Goal: Find specific page/section: Find specific page/section

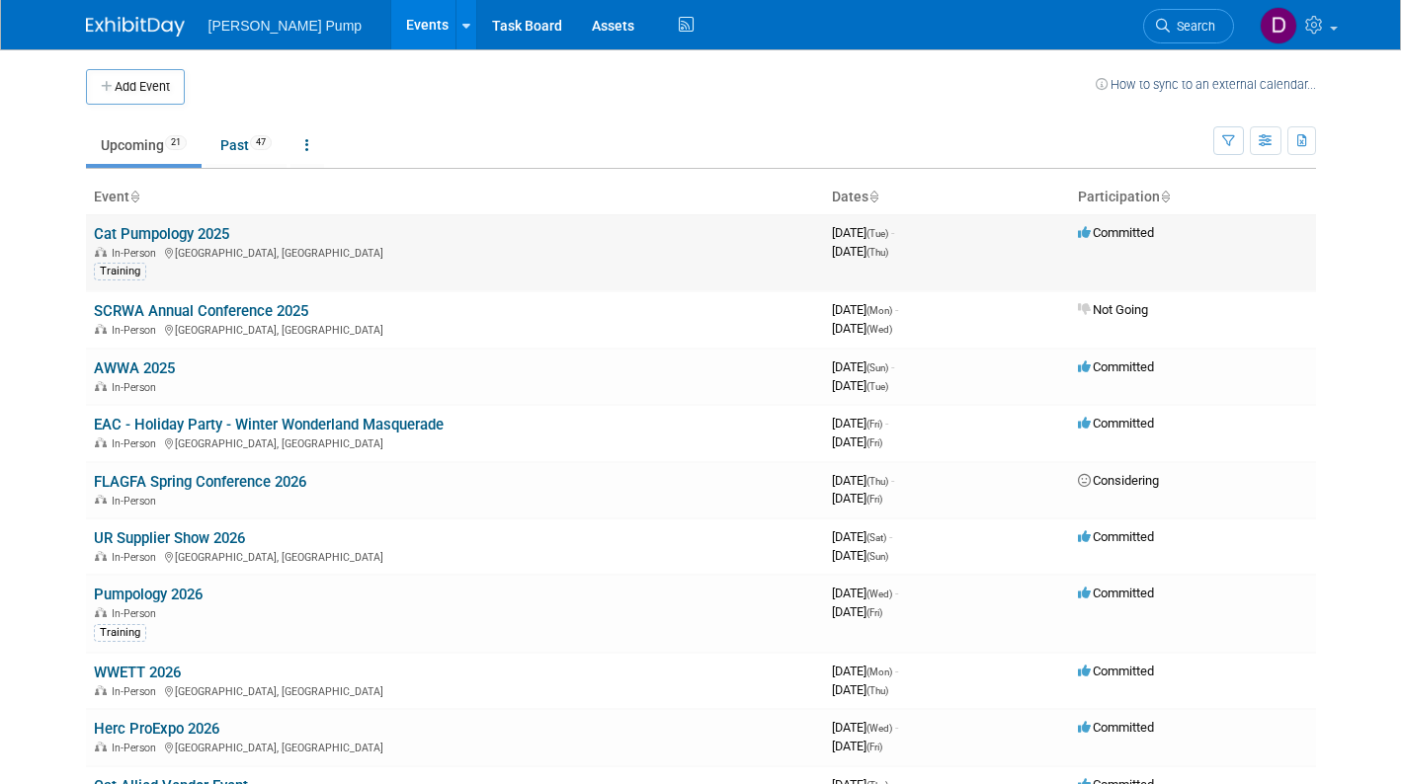
click at [187, 234] on link "Cat Pumpology 2025" at bounding box center [161, 234] width 135 height 18
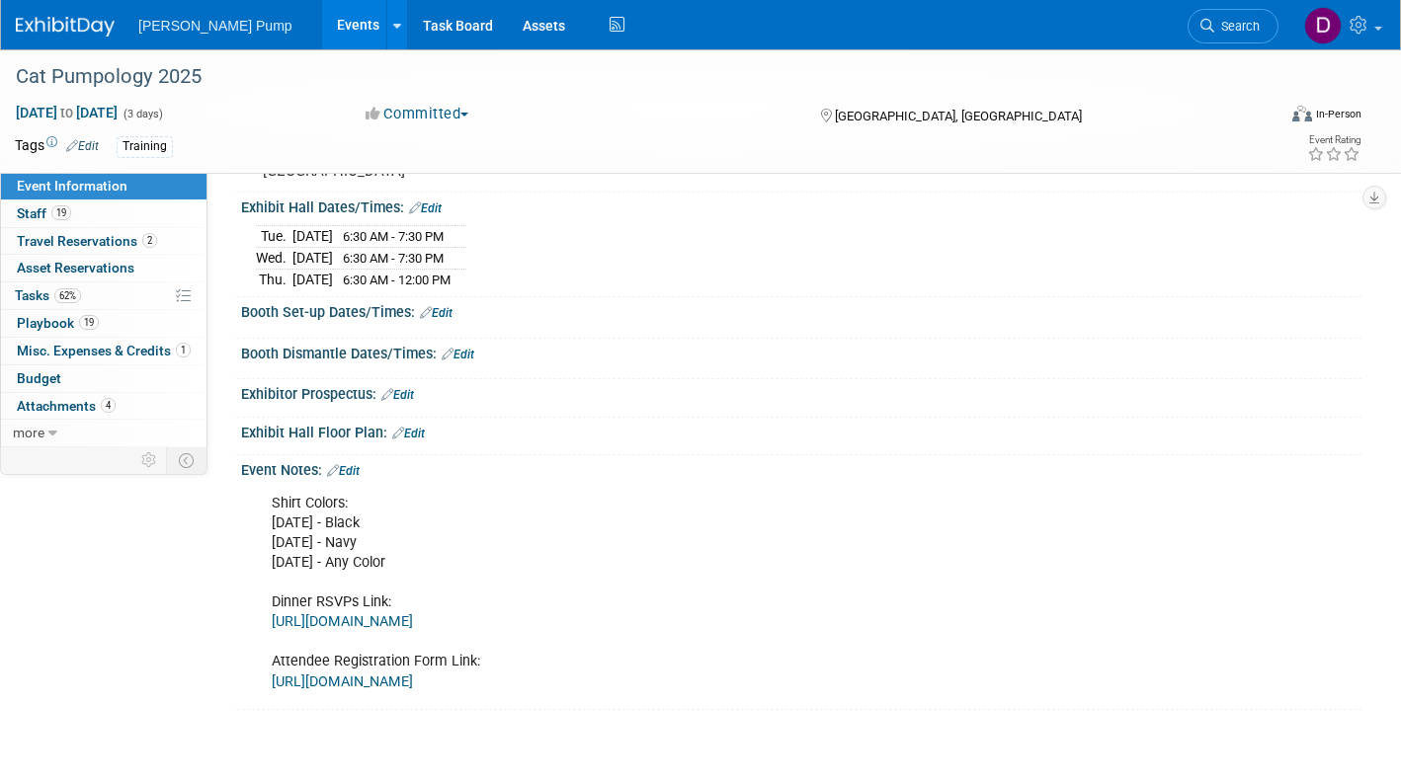
scroll to position [198, 0]
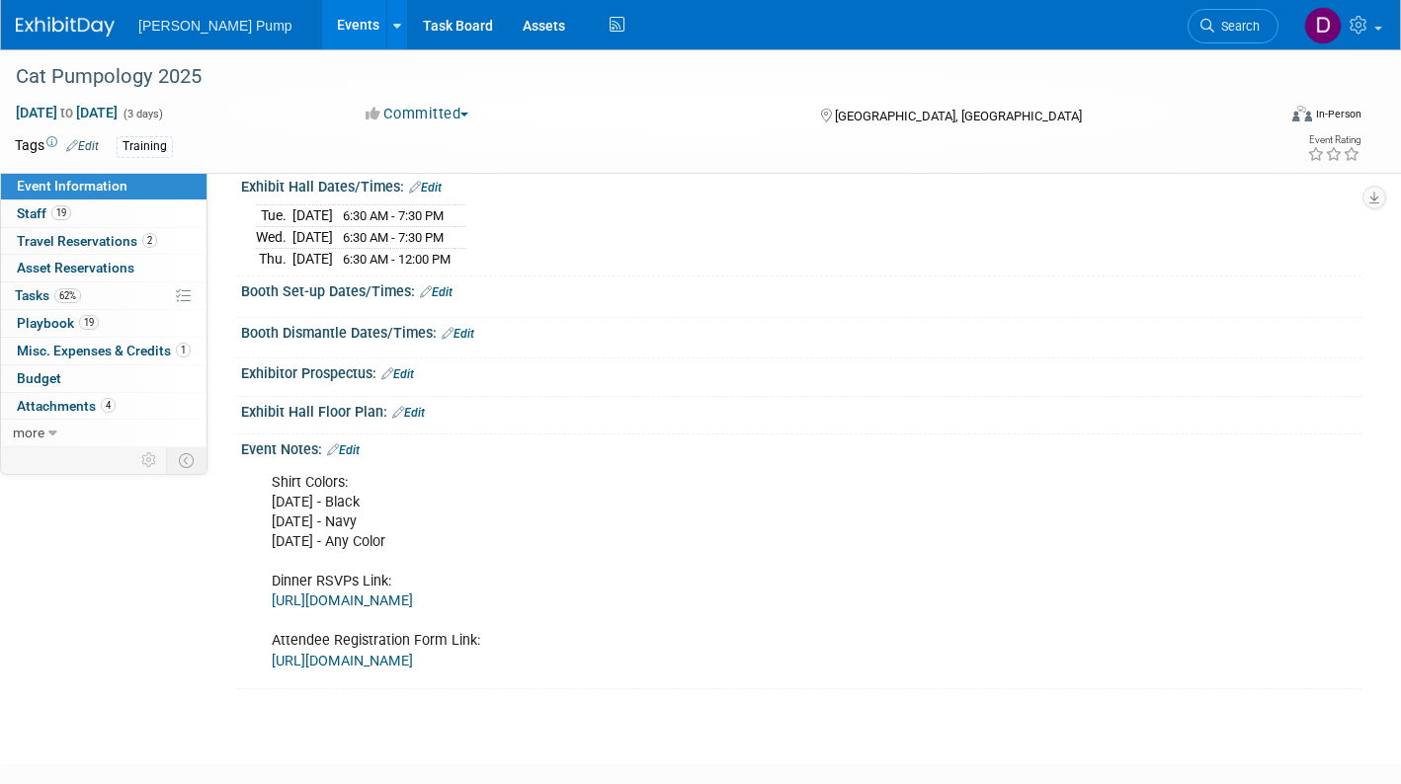
click at [413, 596] on link "https://forms.gle/QU9nzm3bsGBmUcCJ8" at bounding box center [342, 601] width 141 height 17
click at [413, 663] on link "[URL][DOMAIN_NAME]" at bounding box center [342, 661] width 141 height 17
click at [413, 654] on link "[URL][DOMAIN_NAME]" at bounding box center [342, 661] width 141 height 17
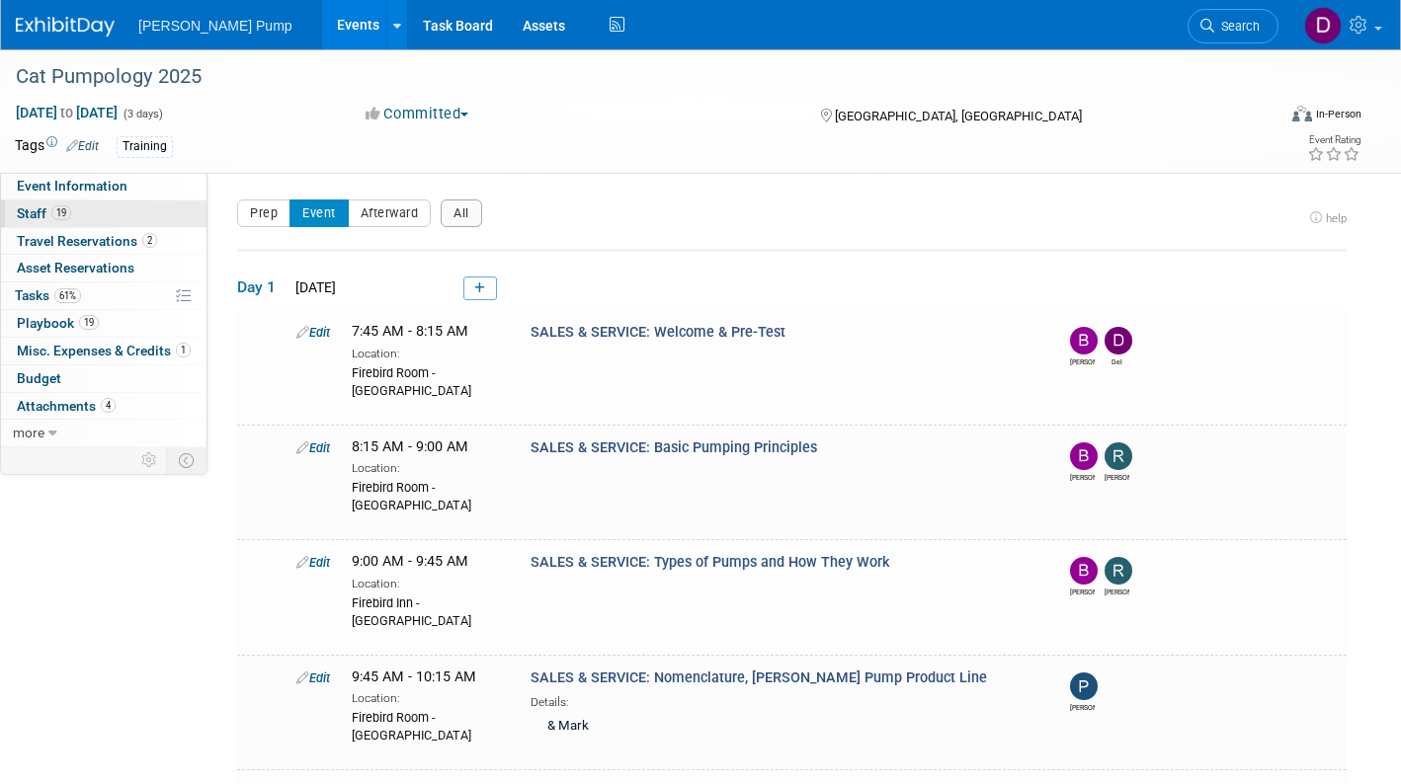
click at [28, 215] on span "Staff 19" at bounding box center [44, 213] width 54 height 16
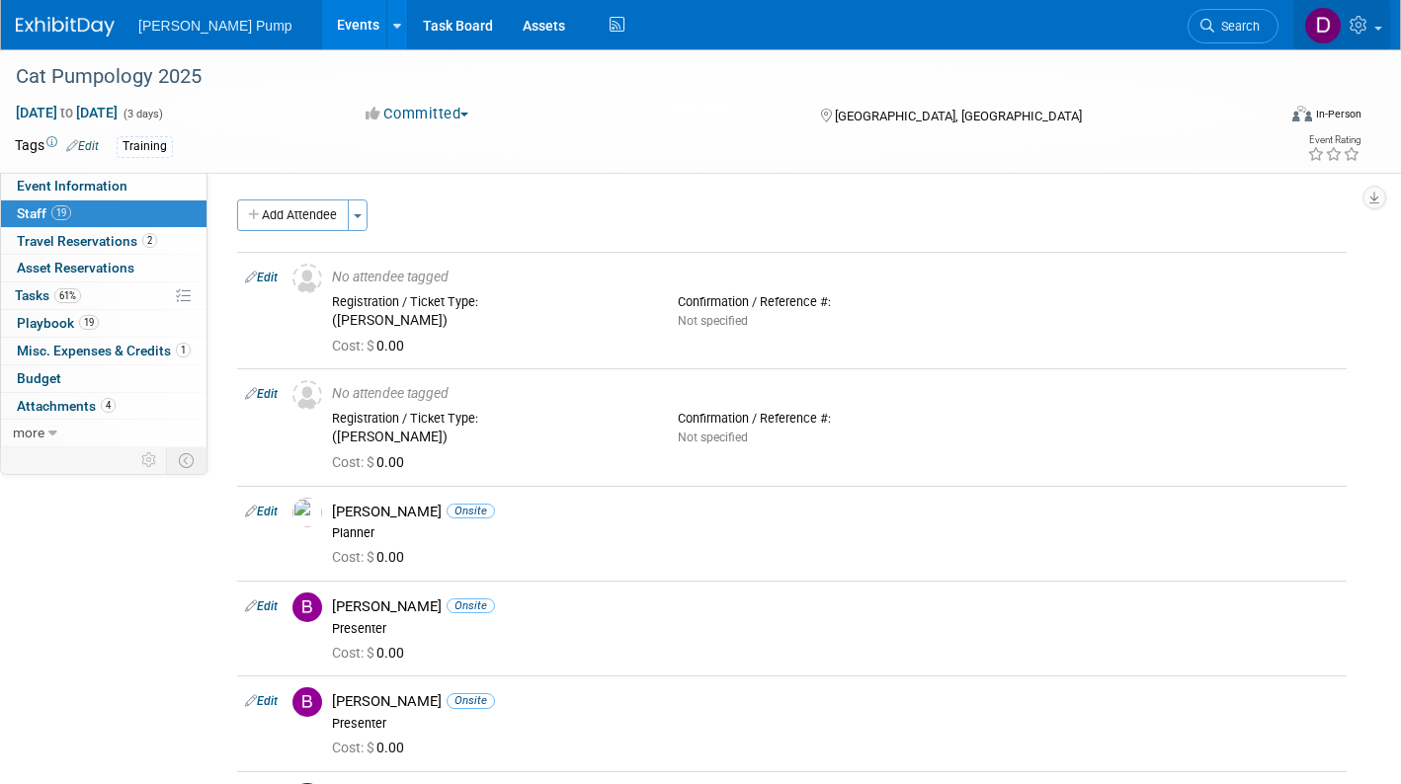
click at [1375, 31] on link at bounding box center [1341, 24] width 97 height 49
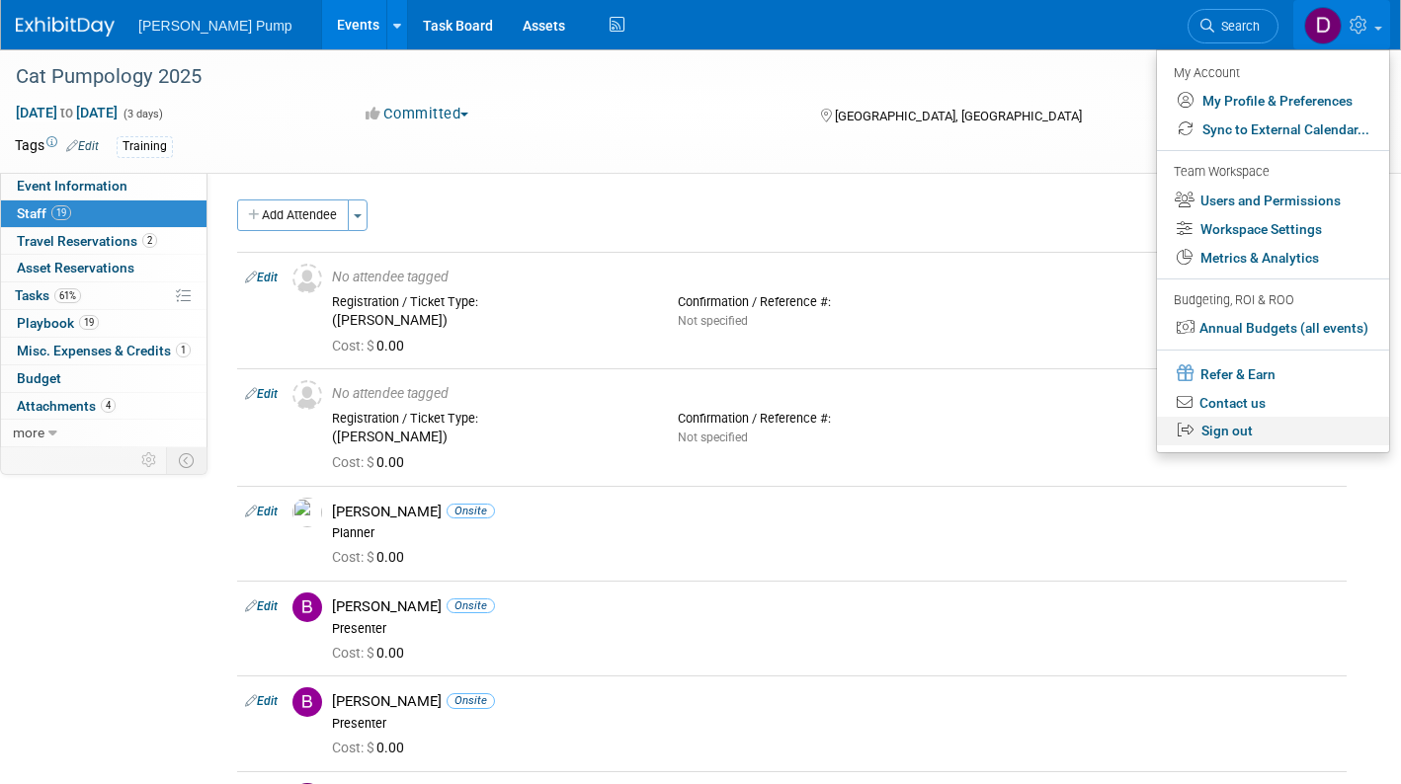
click at [1232, 429] on link "Sign out" at bounding box center [1273, 431] width 232 height 29
